Goal: Entertainment & Leisure: Consume media (video, audio)

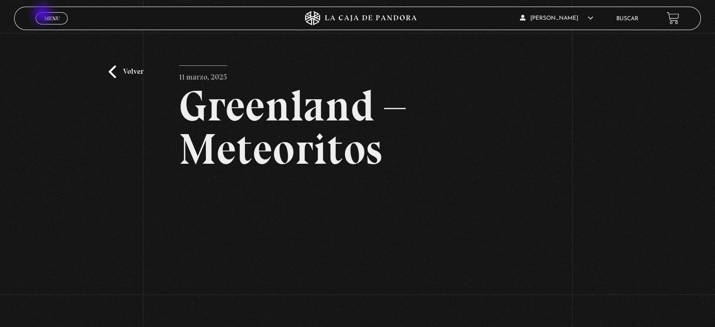
click at [44, 16] on span "Menu" at bounding box center [52, 19] width 16 height 6
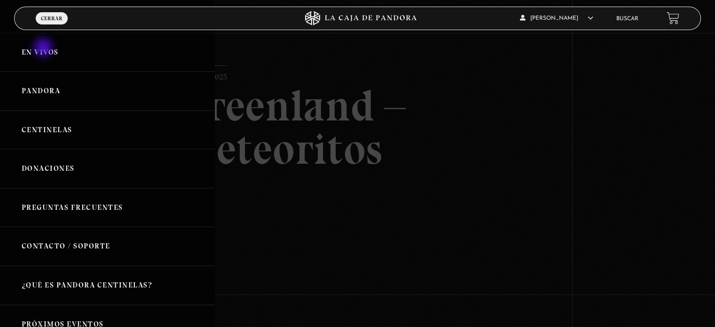
click at [44, 48] on link "En vivos" at bounding box center [107, 52] width 214 height 39
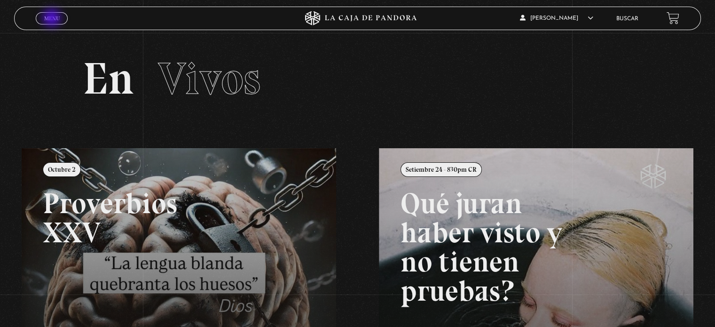
click at [53, 19] on span "Menu" at bounding box center [52, 19] width 16 height 6
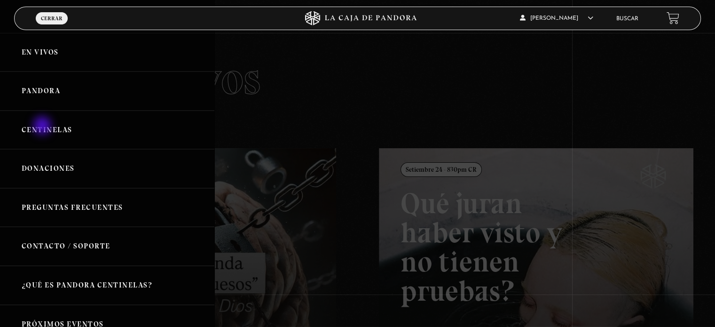
click at [43, 126] on link "Centinelas" at bounding box center [107, 129] width 214 height 39
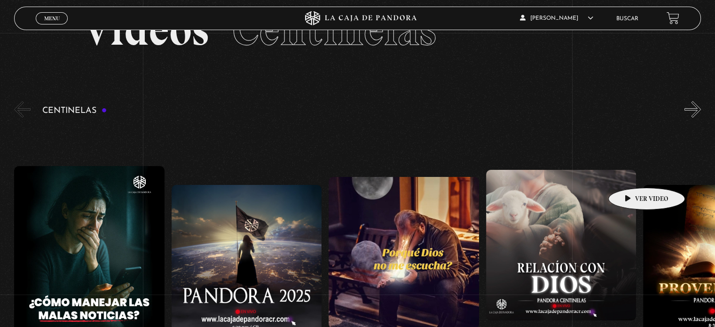
scroll to position [47, 0]
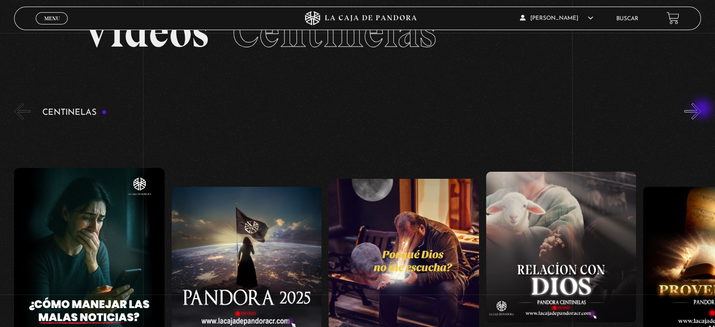
click at [701, 110] on button "»" at bounding box center [692, 111] width 16 height 16
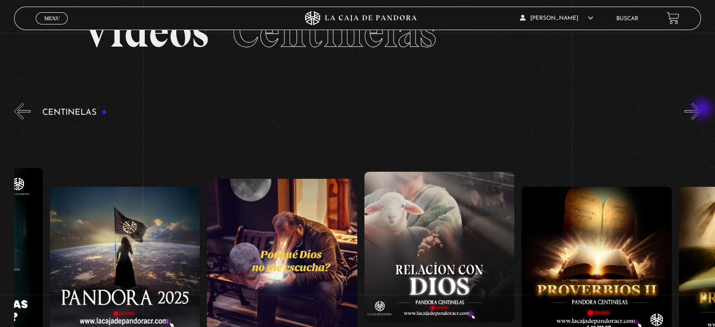
click at [701, 110] on button "»" at bounding box center [692, 111] width 16 height 16
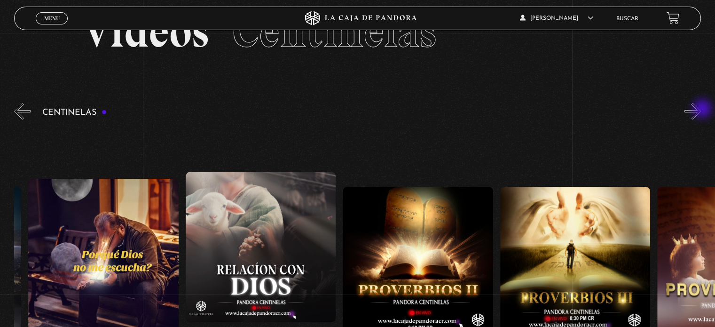
click at [701, 110] on button "»" at bounding box center [692, 111] width 16 height 16
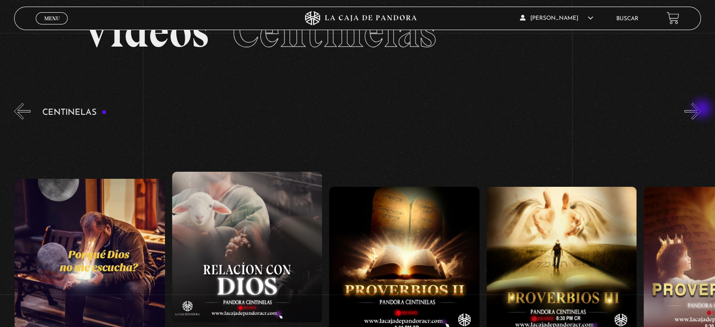
click at [701, 110] on button "»" at bounding box center [692, 111] width 16 height 16
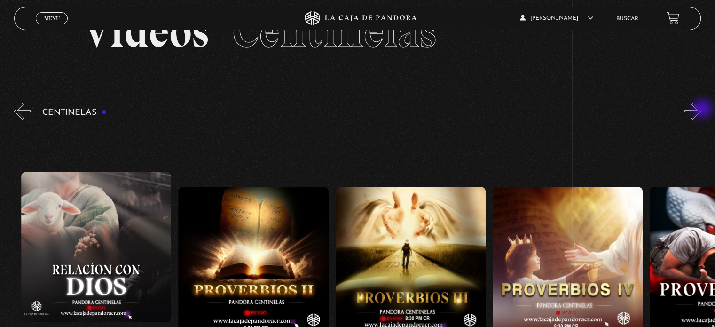
click at [701, 110] on button "»" at bounding box center [692, 111] width 16 height 16
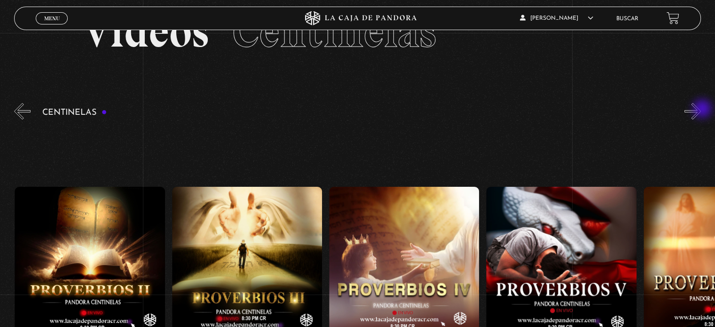
click at [701, 110] on button "»" at bounding box center [692, 111] width 16 height 16
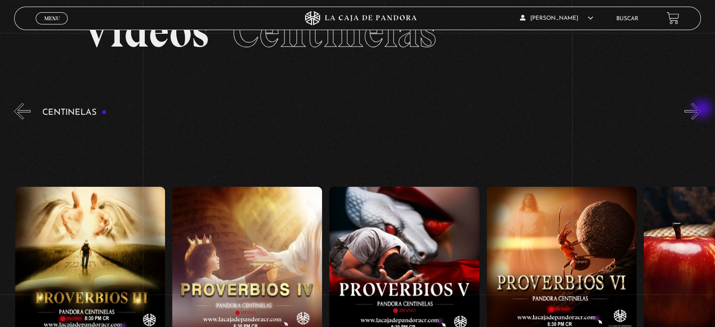
click at [701, 110] on button "»" at bounding box center [692, 111] width 16 height 16
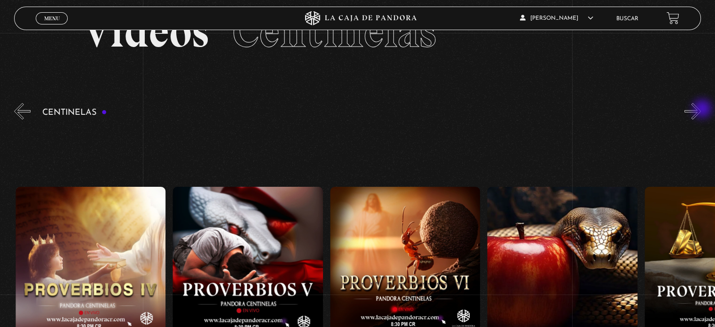
click at [701, 110] on button "»" at bounding box center [692, 111] width 16 height 16
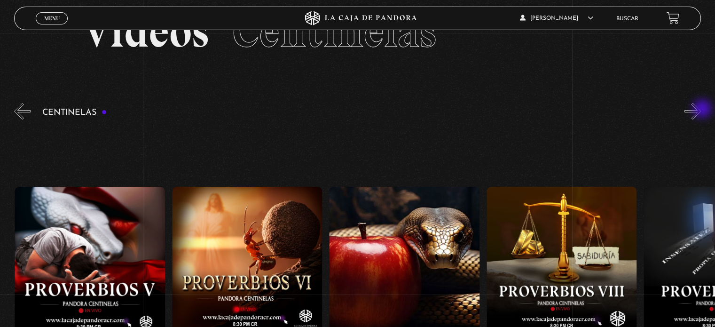
click at [701, 110] on button "»" at bounding box center [692, 111] width 16 height 16
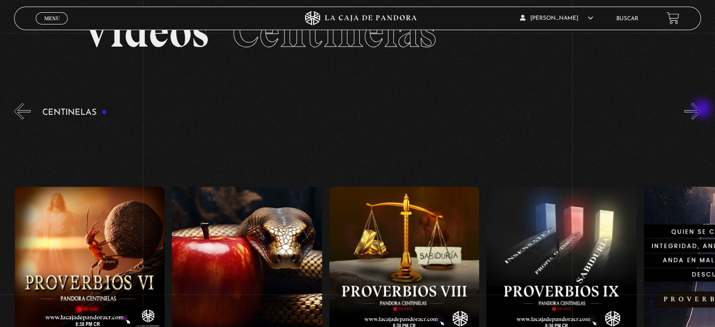
click at [701, 110] on button "»" at bounding box center [692, 111] width 16 height 16
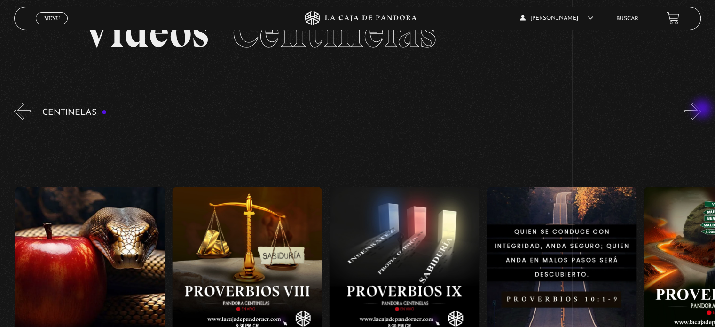
scroll to position [0, 1415]
click at [701, 110] on button "»" at bounding box center [692, 111] width 16 height 16
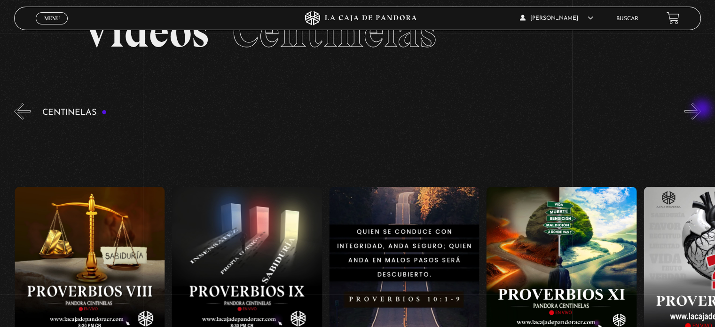
scroll to position [0, 1572]
click at [701, 110] on button "»" at bounding box center [692, 111] width 16 height 16
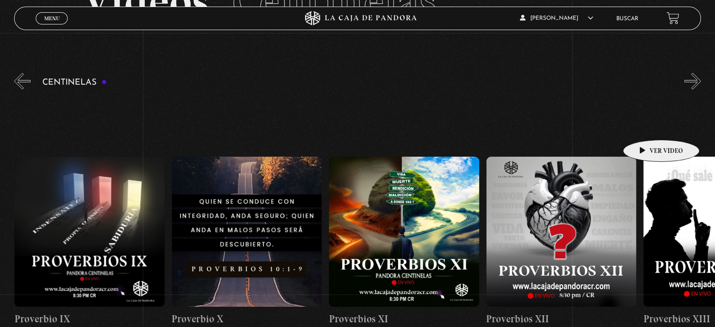
scroll to position [94, 0]
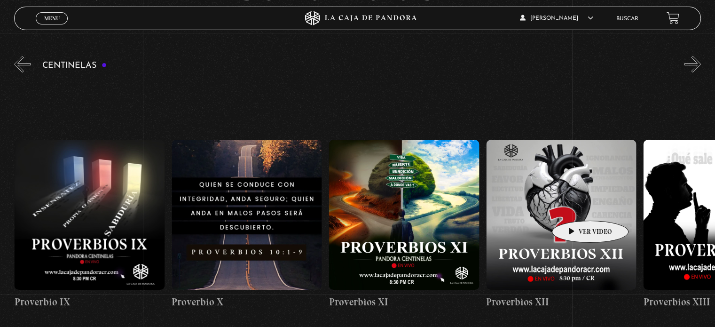
click at [575, 206] on figure at bounding box center [561, 215] width 150 height 150
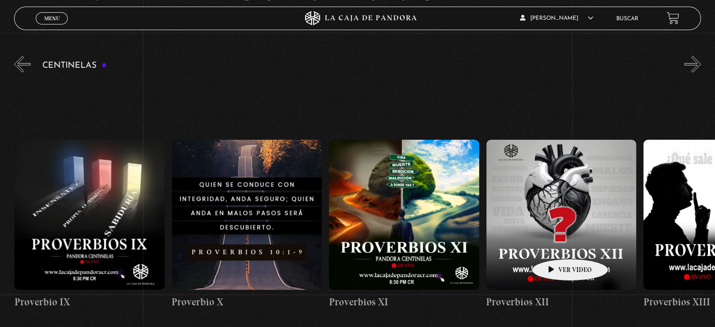
click at [555, 244] on figure at bounding box center [561, 215] width 150 height 150
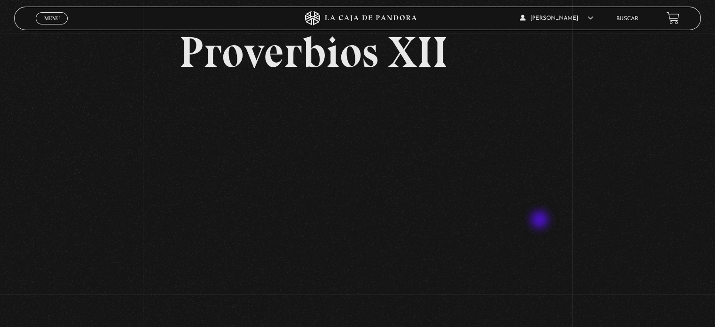
scroll to position [94, 0]
